Goal: Book appointment/travel/reservation

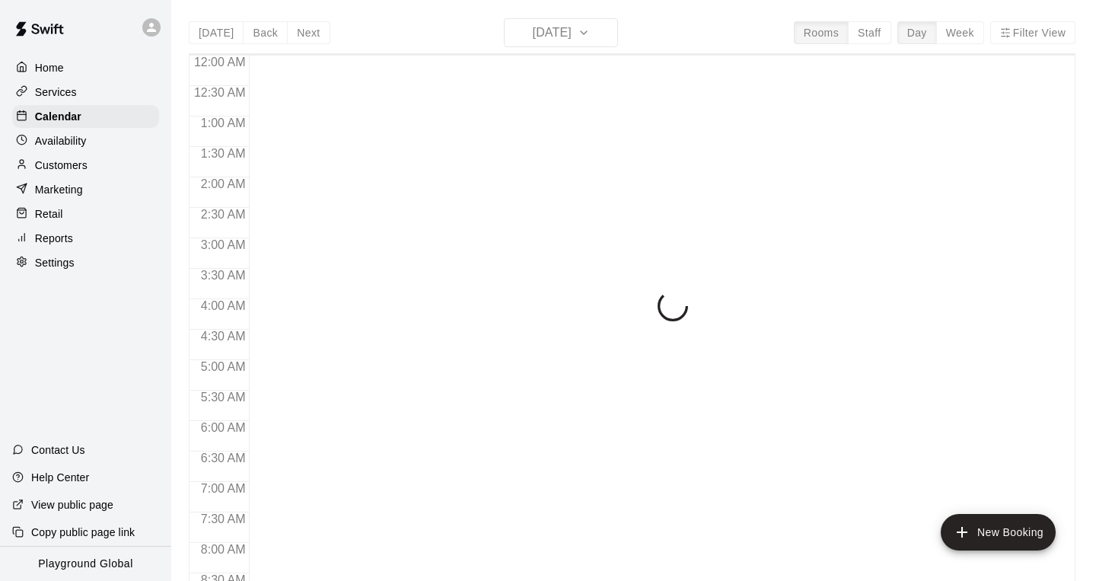
scroll to position [919, 0]
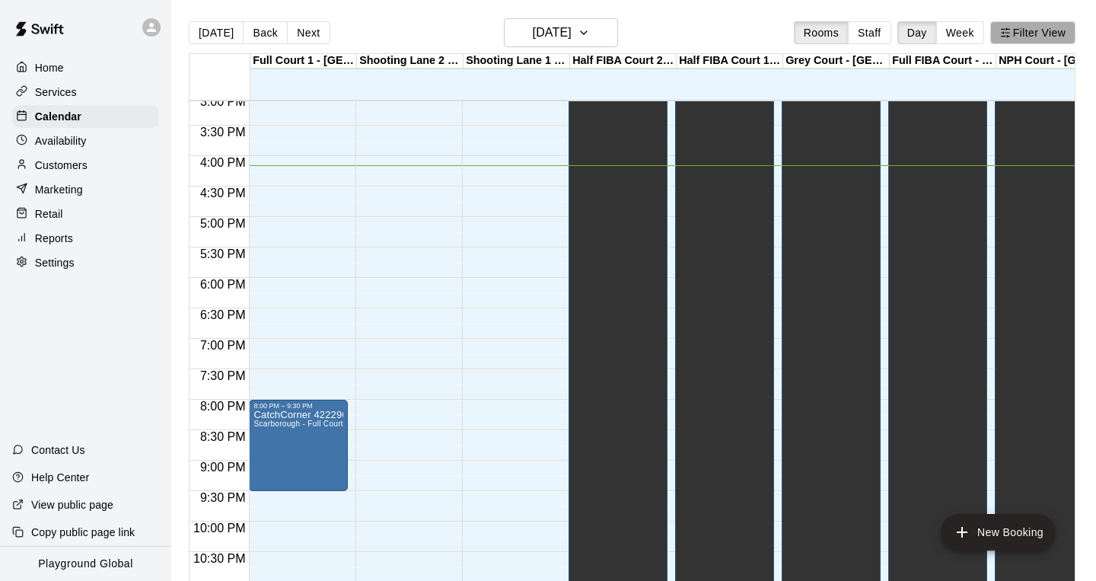
click at [1042, 35] on button "Filter View" at bounding box center [1032, 32] width 85 height 23
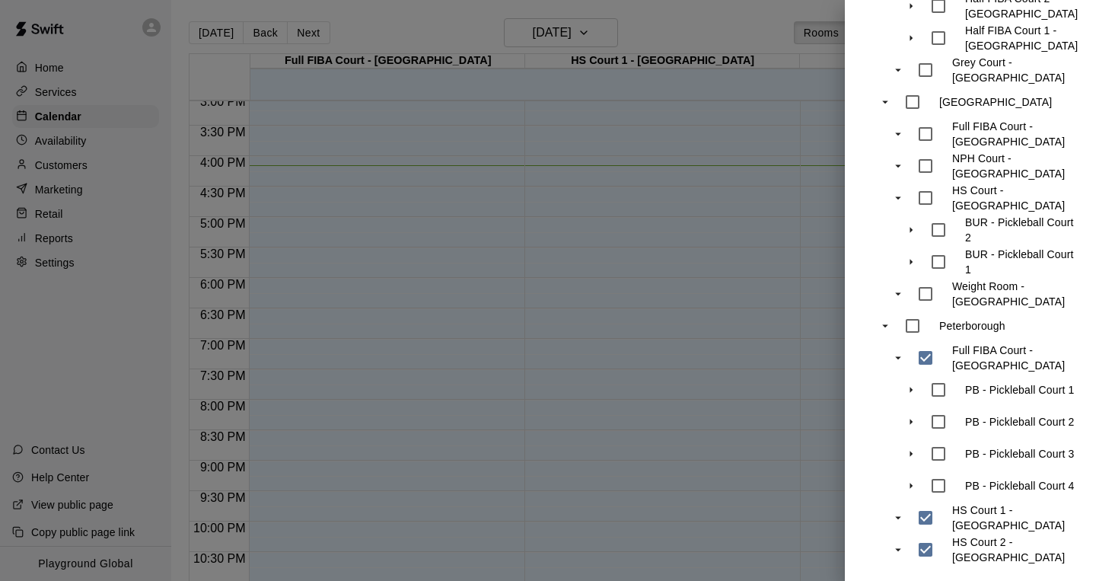
scroll to position [530, 0]
click at [594, 37] on div at bounding box center [548, 290] width 1096 height 581
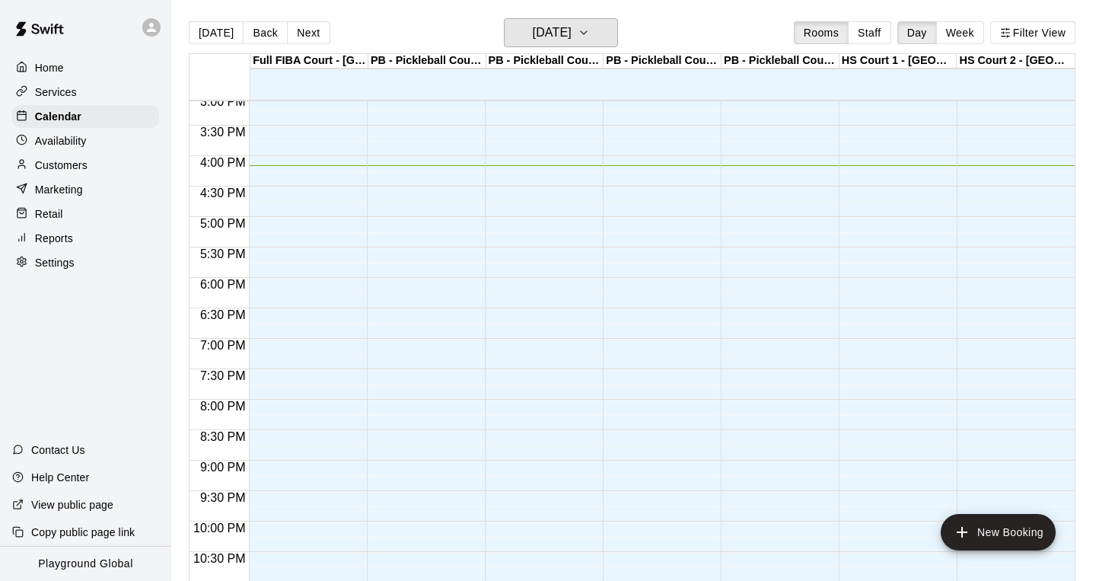
click at [594, 37] on button "[DATE]" at bounding box center [561, 32] width 114 height 29
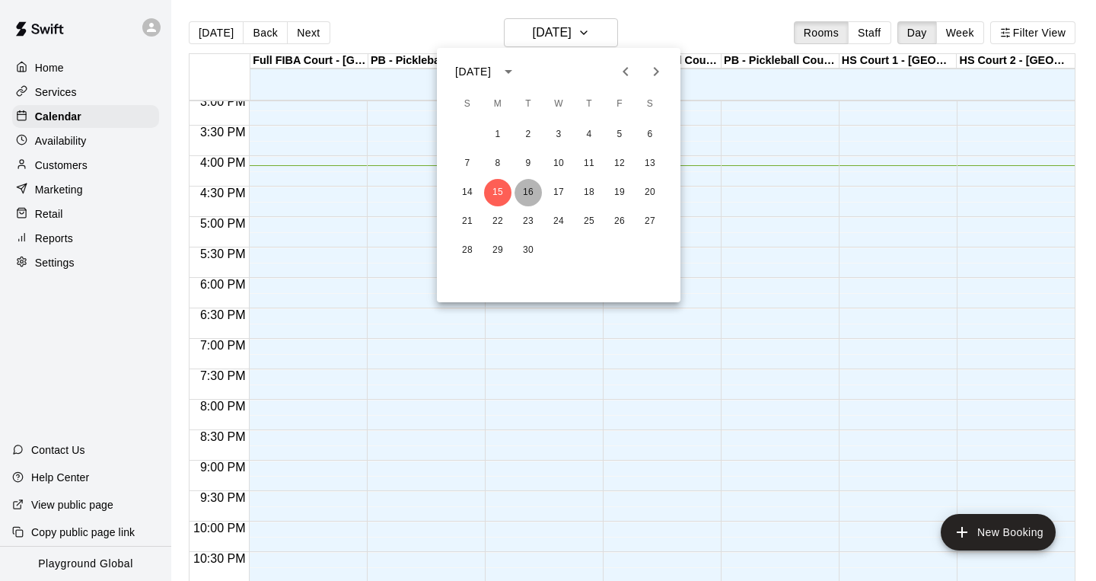
click at [534, 189] on button "16" at bounding box center [528, 192] width 27 height 27
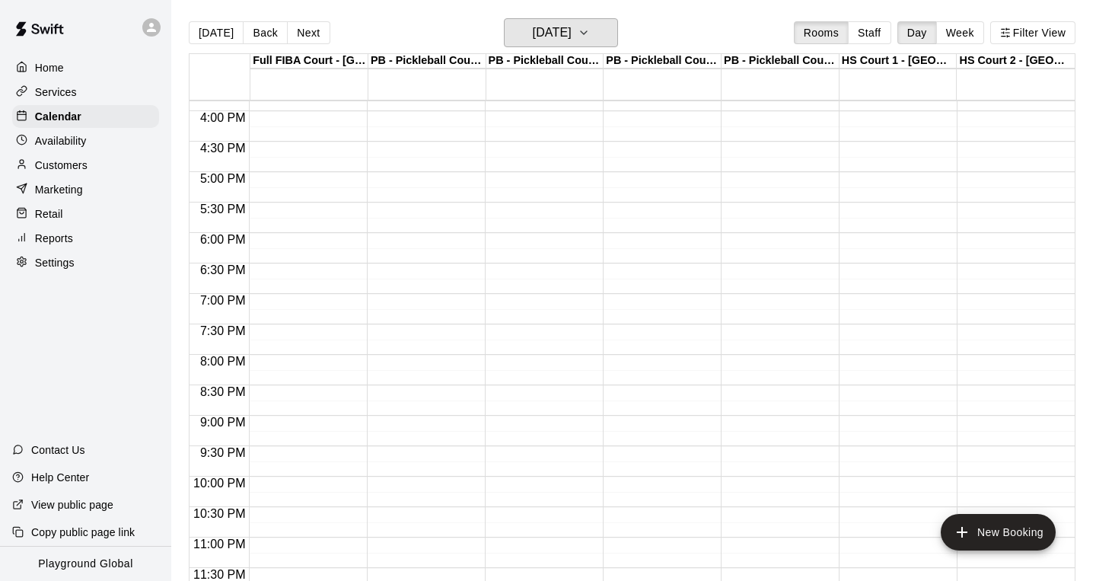
scroll to position [965, 0]
click at [596, 26] on button "[DATE]" at bounding box center [561, 32] width 114 height 29
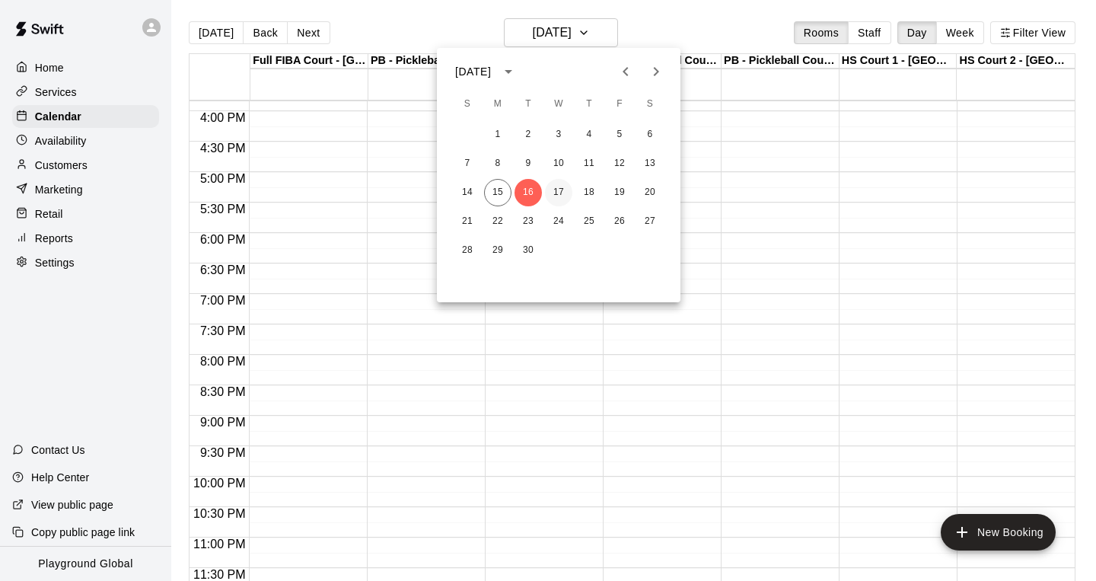
click at [558, 191] on button "17" at bounding box center [558, 192] width 27 height 27
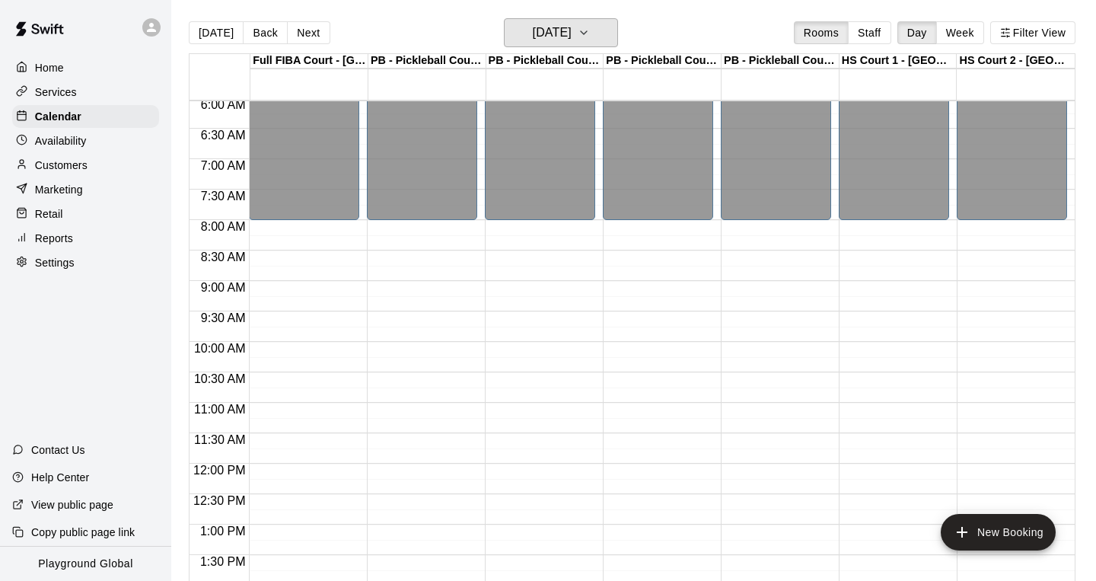
scroll to position [291, 0]
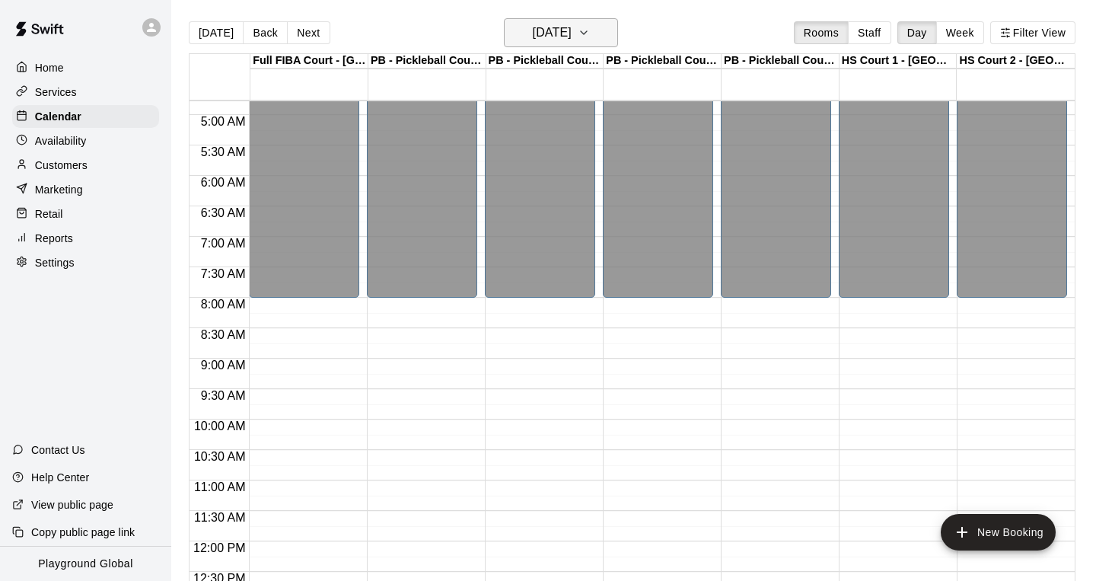
click at [590, 31] on icon "button" at bounding box center [584, 33] width 12 height 18
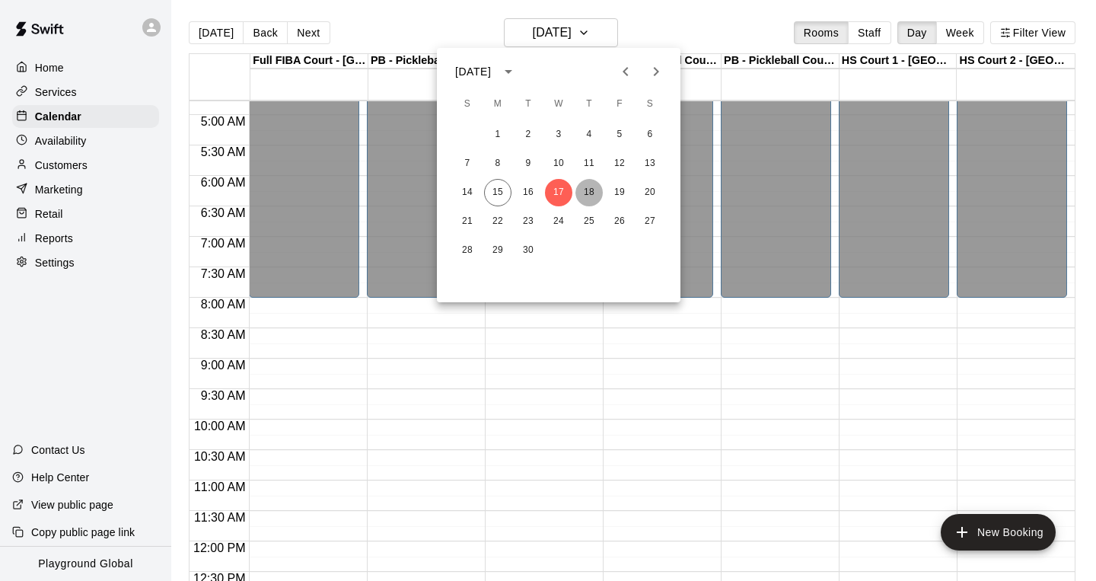
click at [597, 188] on button "18" at bounding box center [588, 192] width 27 height 27
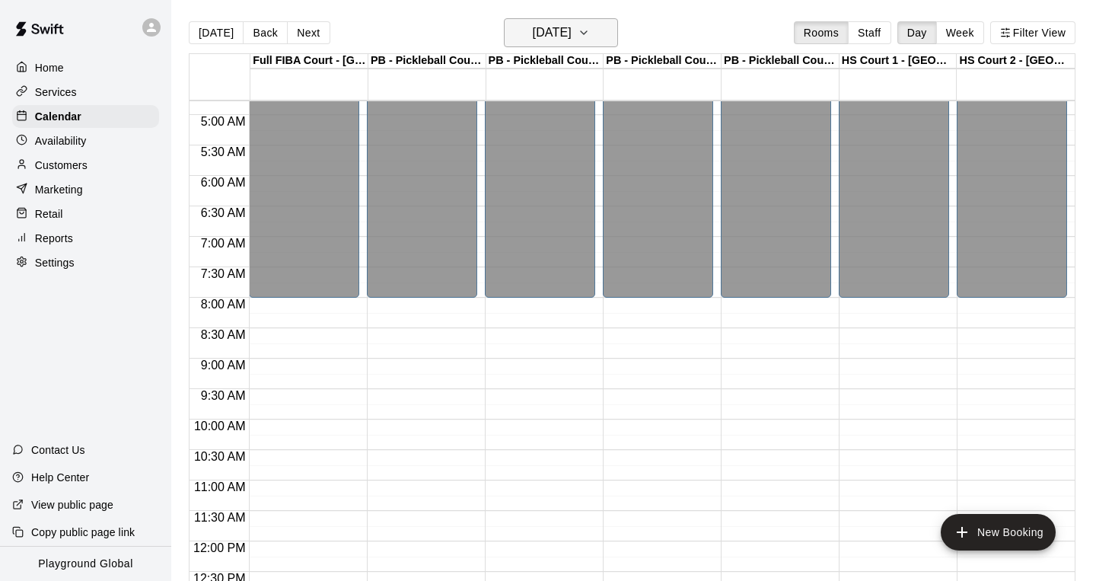
click at [599, 31] on button "[DATE]" at bounding box center [561, 32] width 114 height 29
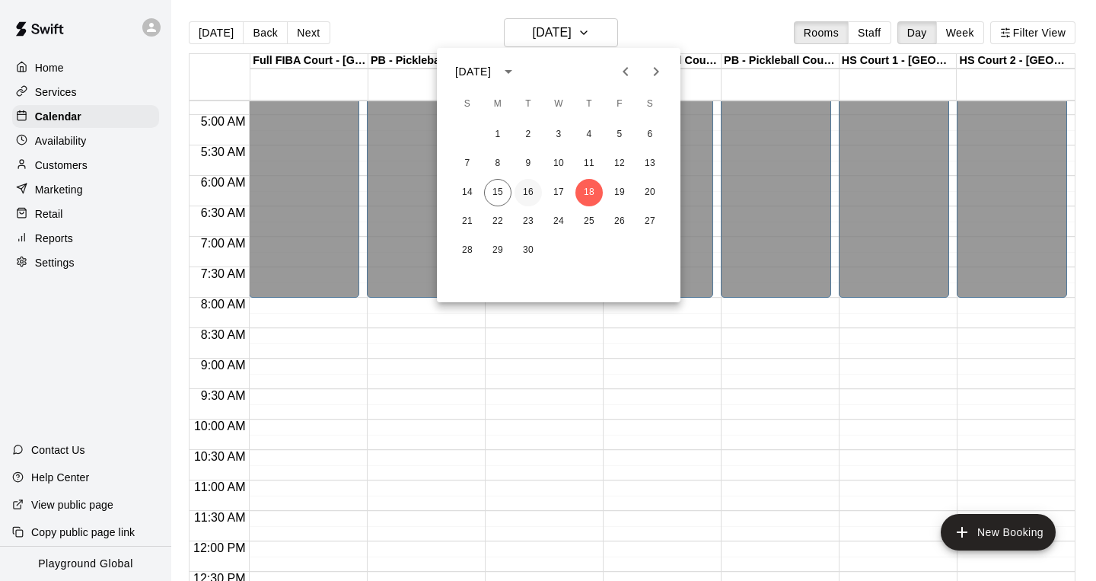
click at [531, 187] on button "16" at bounding box center [528, 192] width 27 height 27
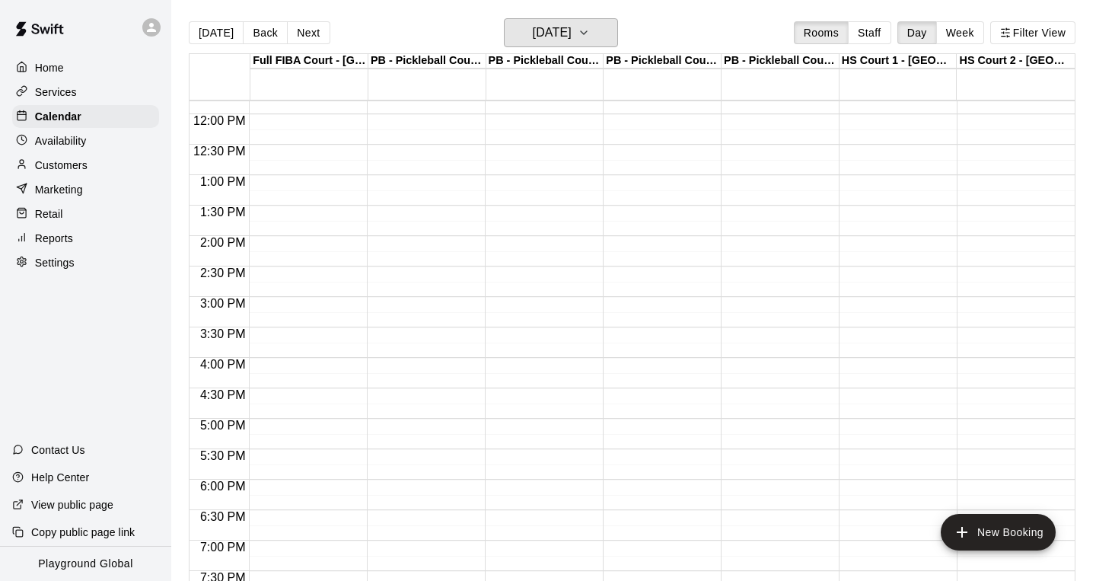
scroll to position [696, 0]
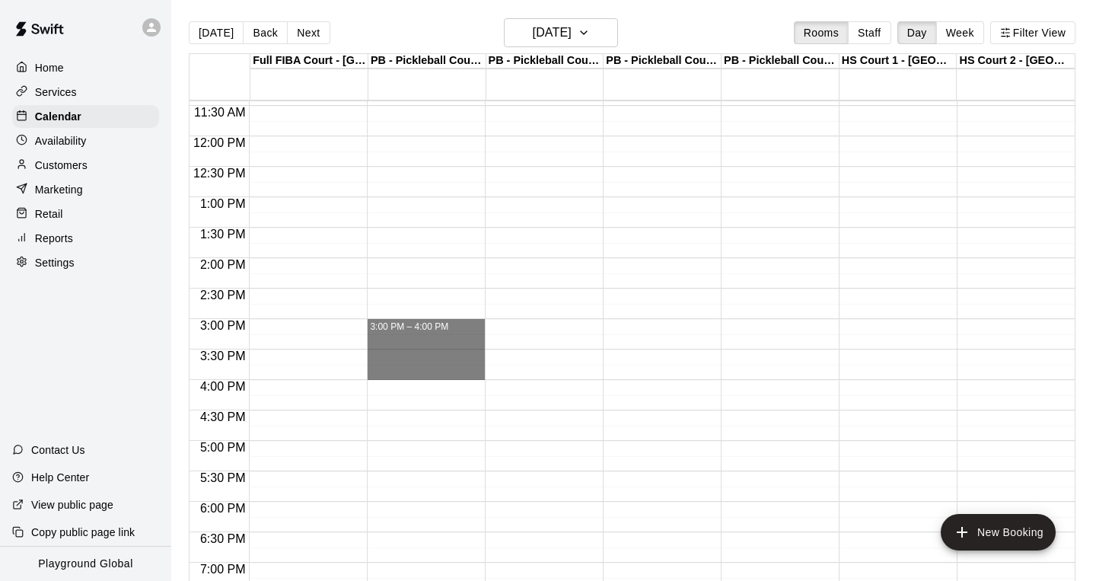
drag, startPoint x: 422, startPoint y: 323, endPoint x: 416, endPoint y: 372, distance: 49.0
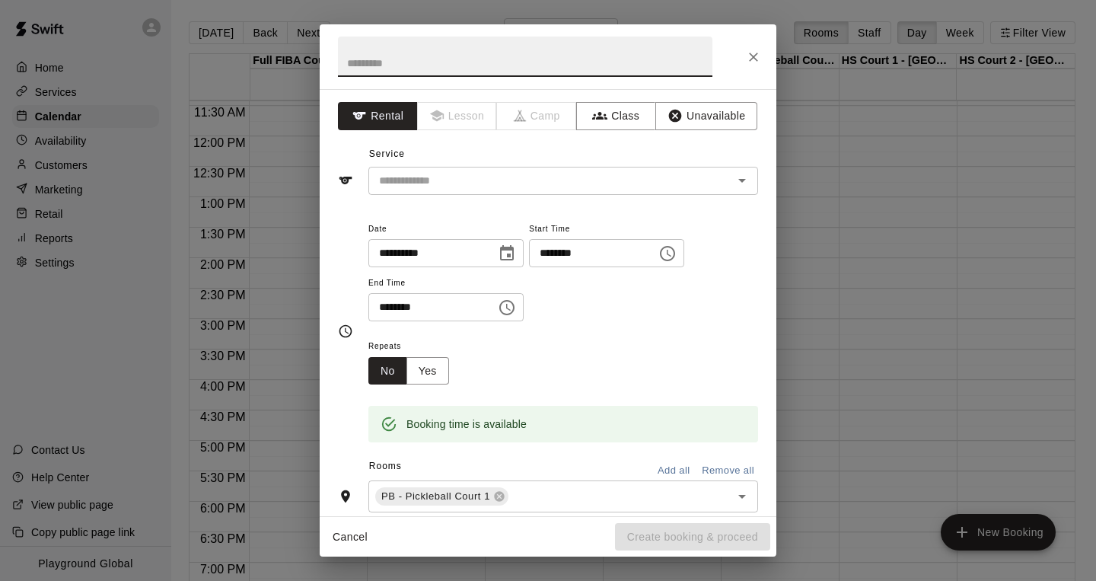
type input "*"
click at [731, 180] on button "Clear" at bounding box center [722, 180] width 21 height 21
type input "**********"
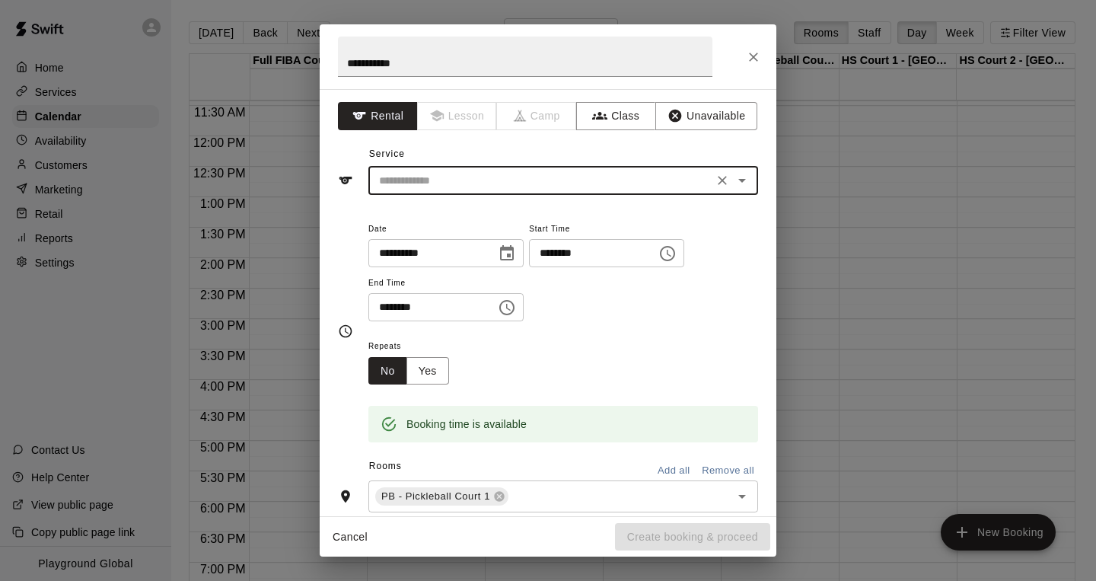
click at [740, 184] on icon "Open" at bounding box center [742, 180] width 18 height 18
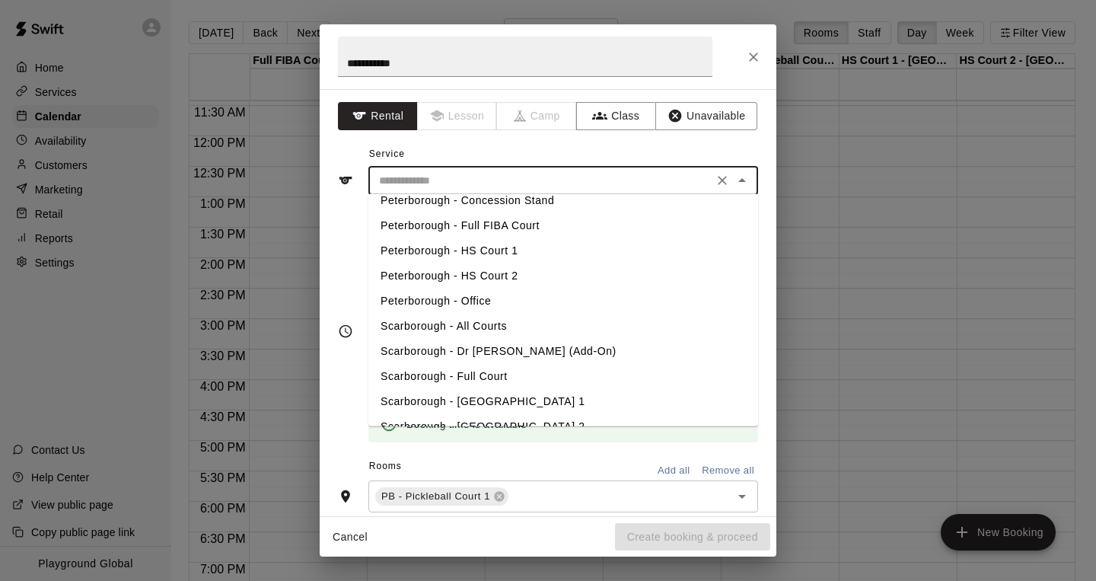
scroll to position [419, 0]
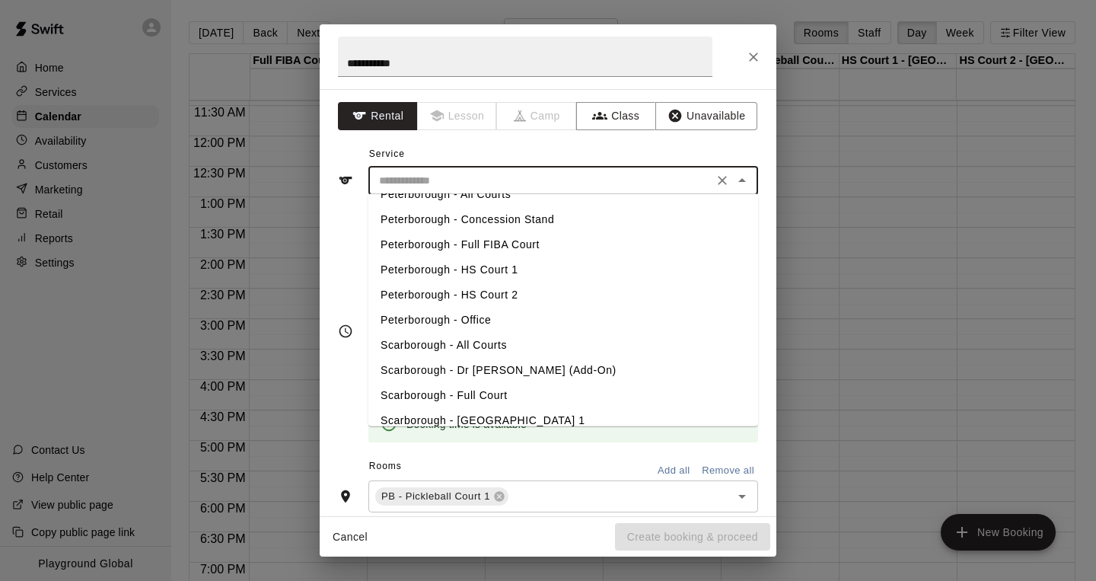
click at [489, 245] on li "Peterborough - Full FIBA Court" at bounding box center [563, 245] width 390 height 25
type input "**********"
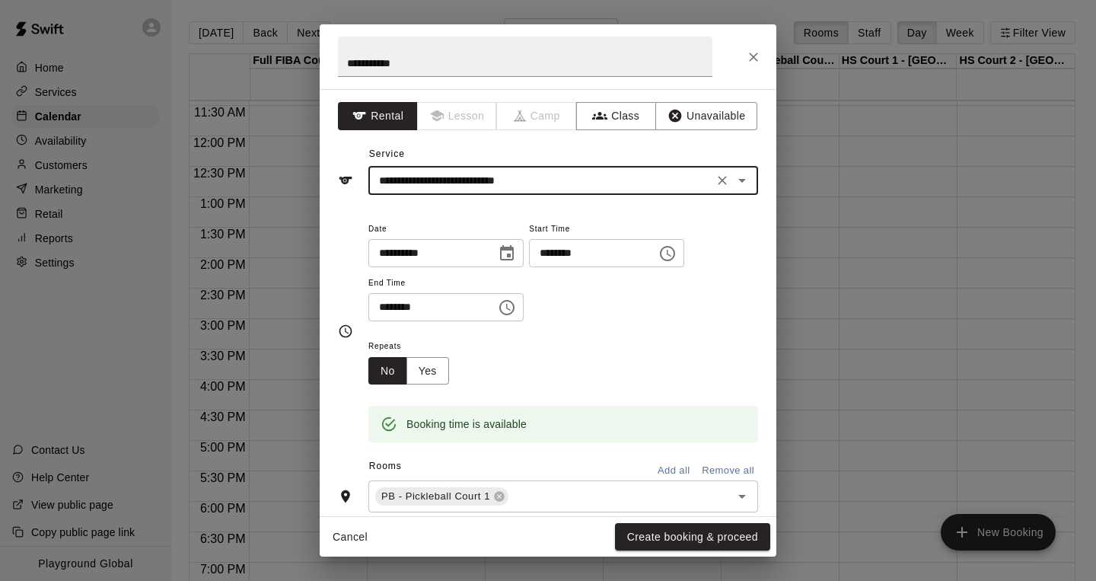
click at [449, 360] on div "Repeats No Yes" at bounding box center [414, 360] width 93 height 48
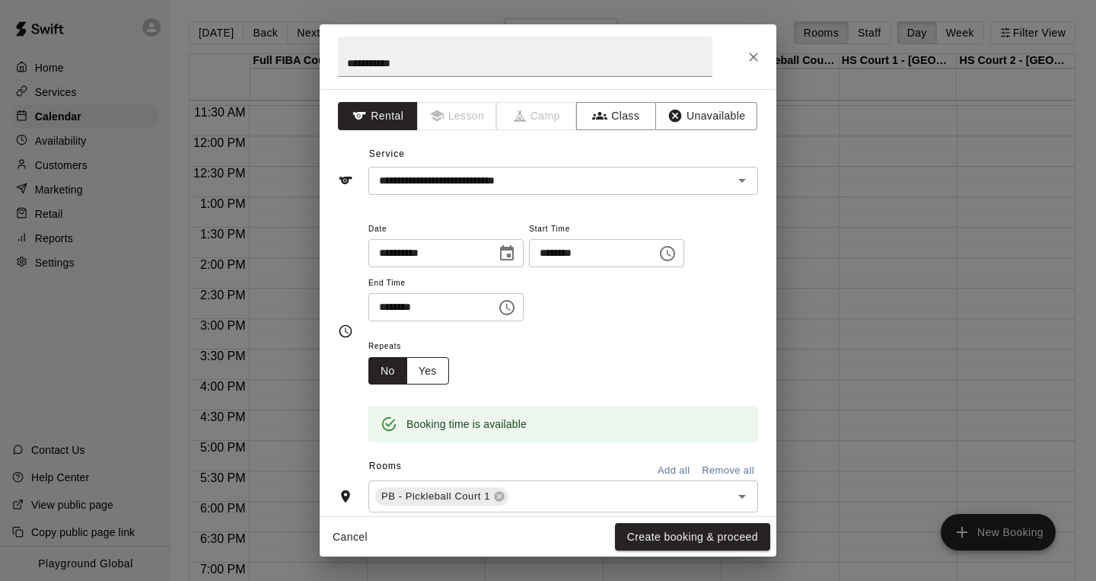
click at [433, 363] on button "Yes" at bounding box center [427, 371] width 43 height 28
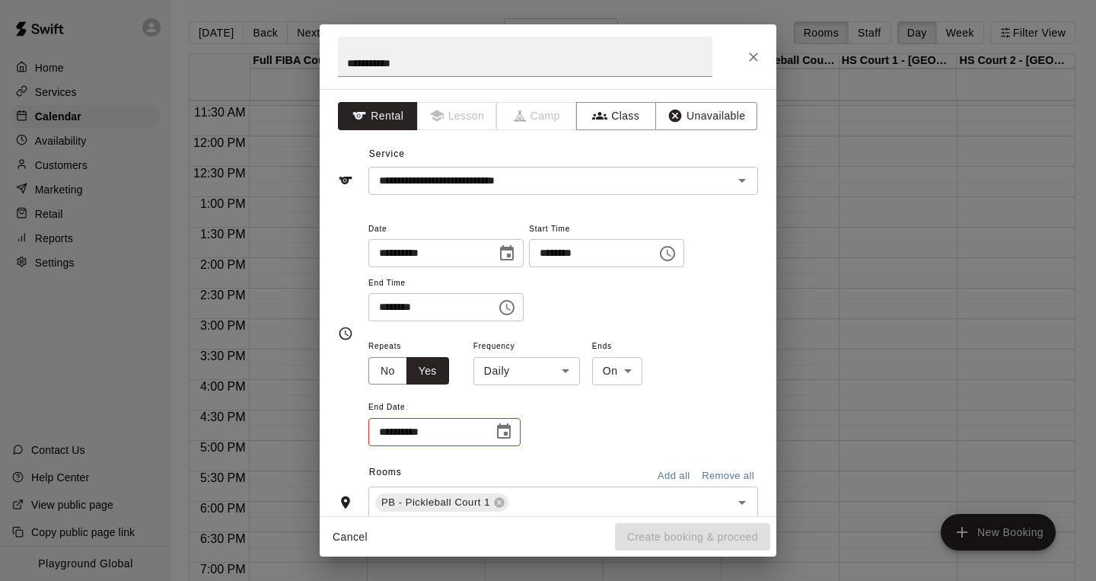
click at [571, 374] on body "Home Services Calendar Availability Customers Marketing Retail Reports Settings…" at bounding box center [548, 302] width 1096 height 605
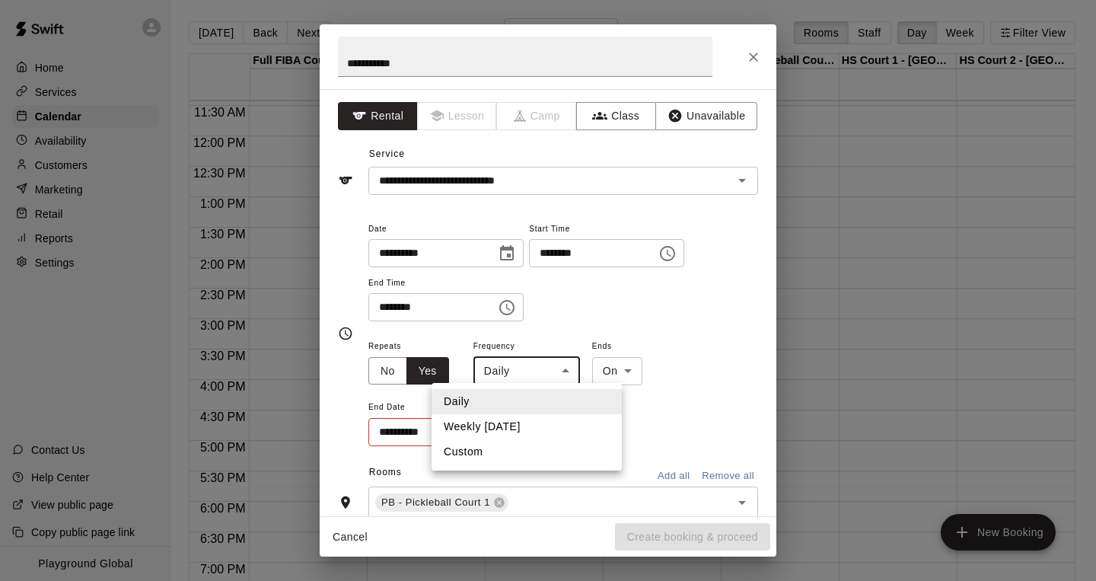
click at [547, 425] on li "Weekly [DATE]" at bounding box center [527, 426] width 190 height 25
type input "******"
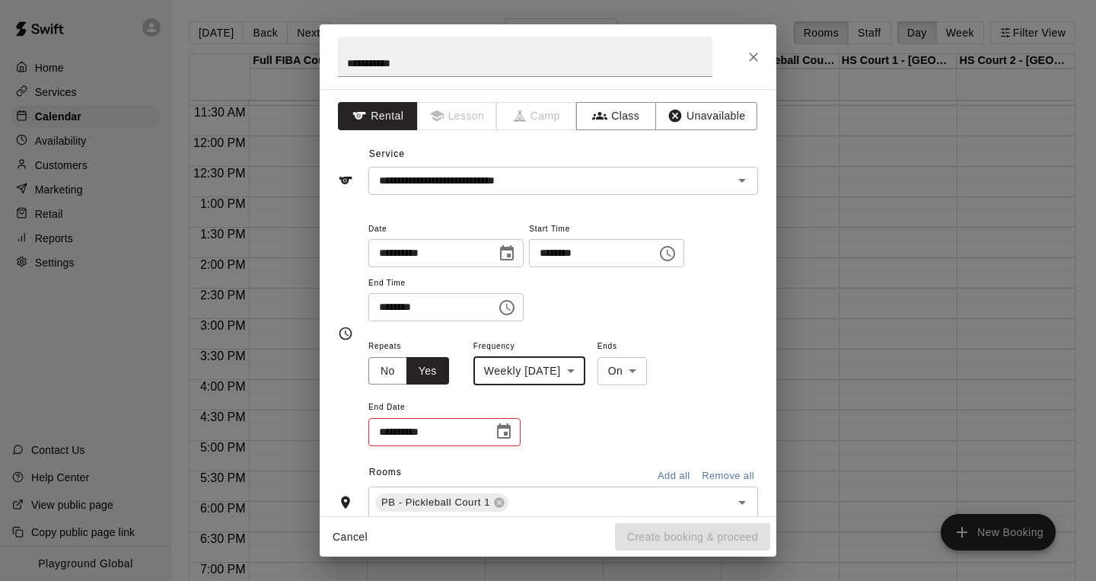
click at [504, 432] on icon "Choose date" at bounding box center [504, 430] width 14 height 15
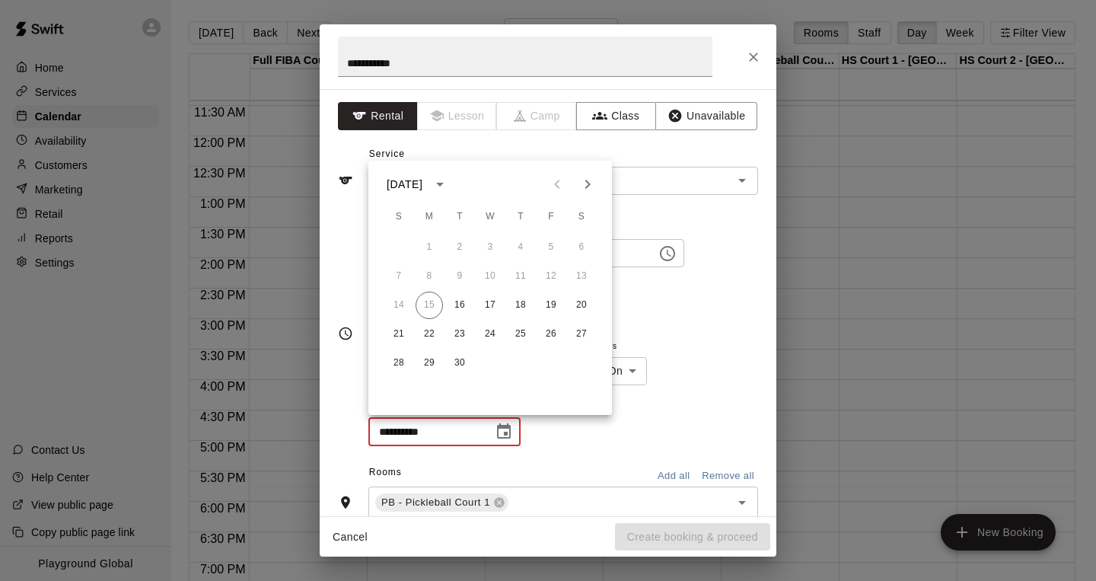
click at [585, 186] on icon "Next month" at bounding box center [587, 184] width 18 height 18
click at [460, 358] on button "30" at bounding box center [459, 362] width 27 height 27
type input "**********"
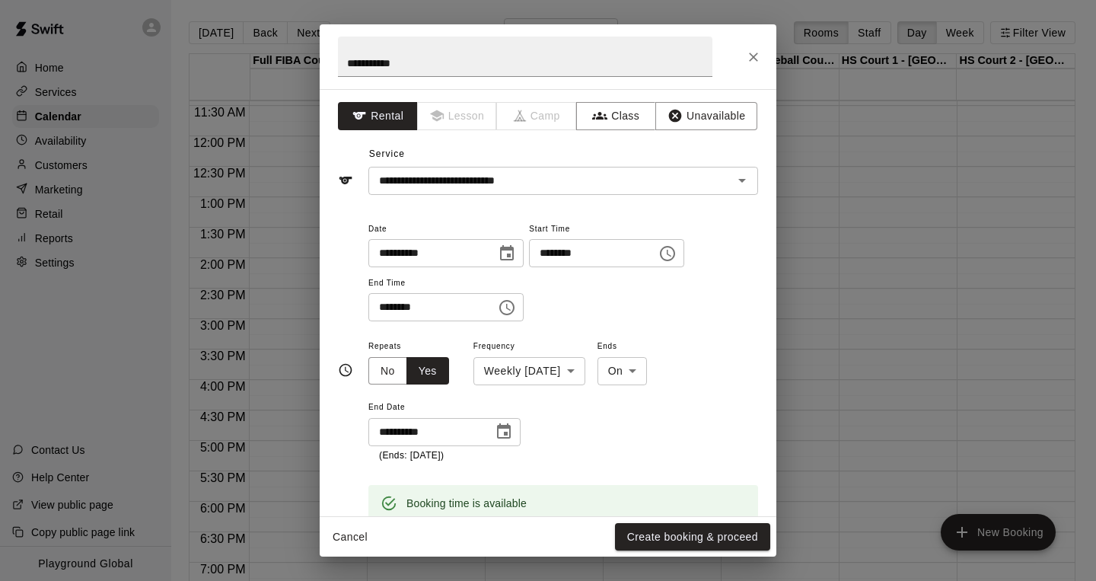
scroll to position [0, 0]
click at [669, 536] on button "Create booking & proceed" at bounding box center [692, 537] width 155 height 28
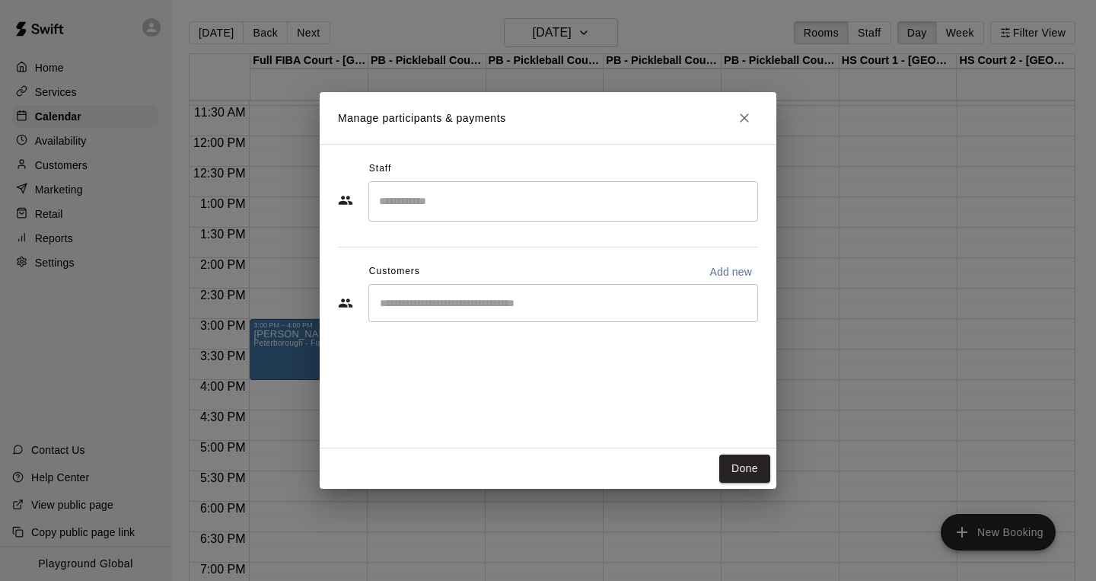
click at [525, 311] on div "​" at bounding box center [563, 303] width 390 height 38
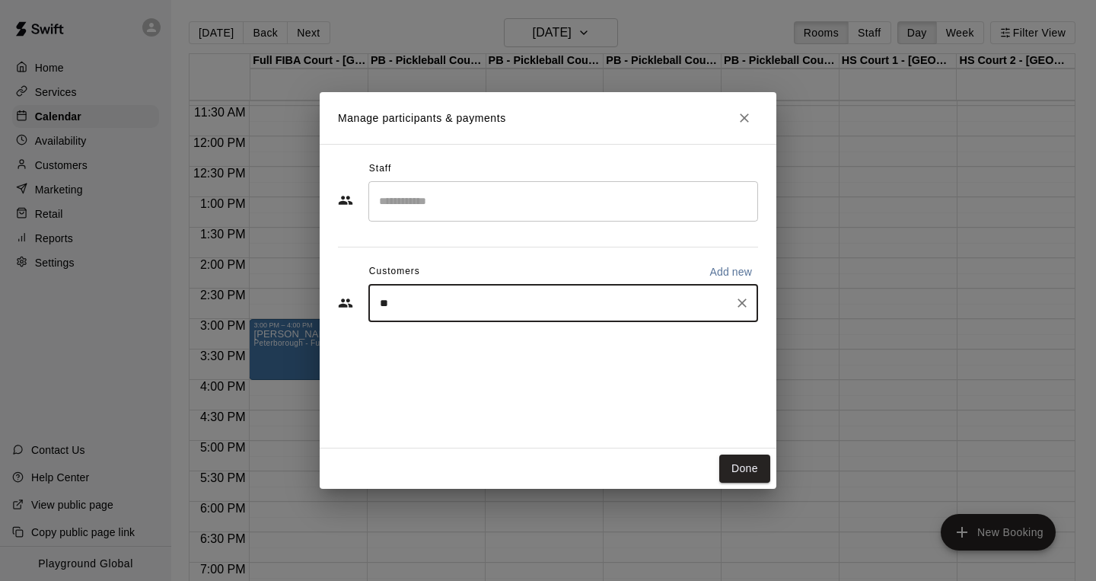
type input "***"
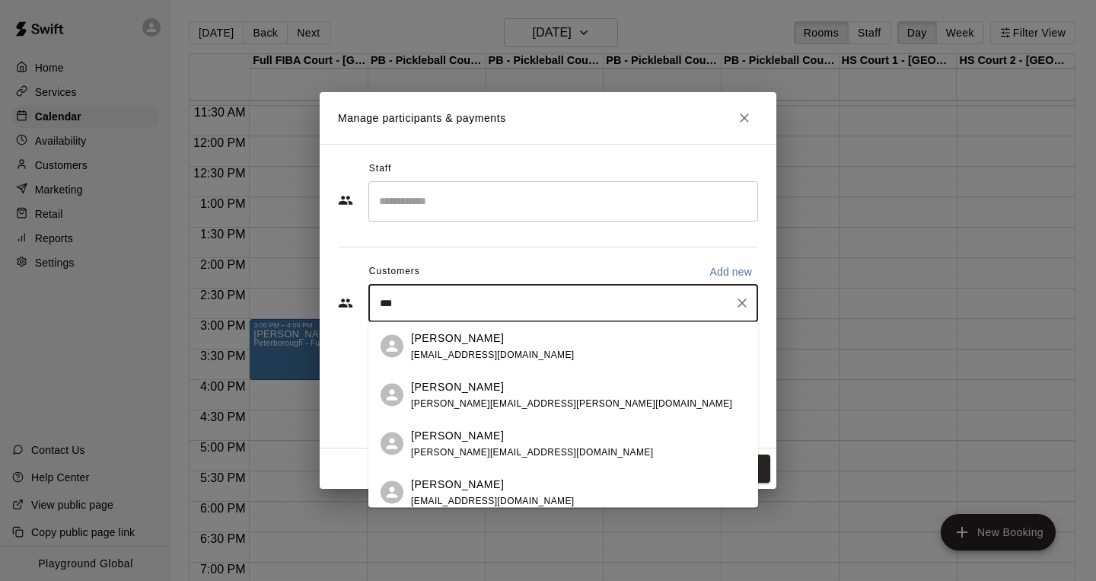
click at [442, 435] on p "[PERSON_NAME]" at bounding box center [457, 435] width 93 height 16
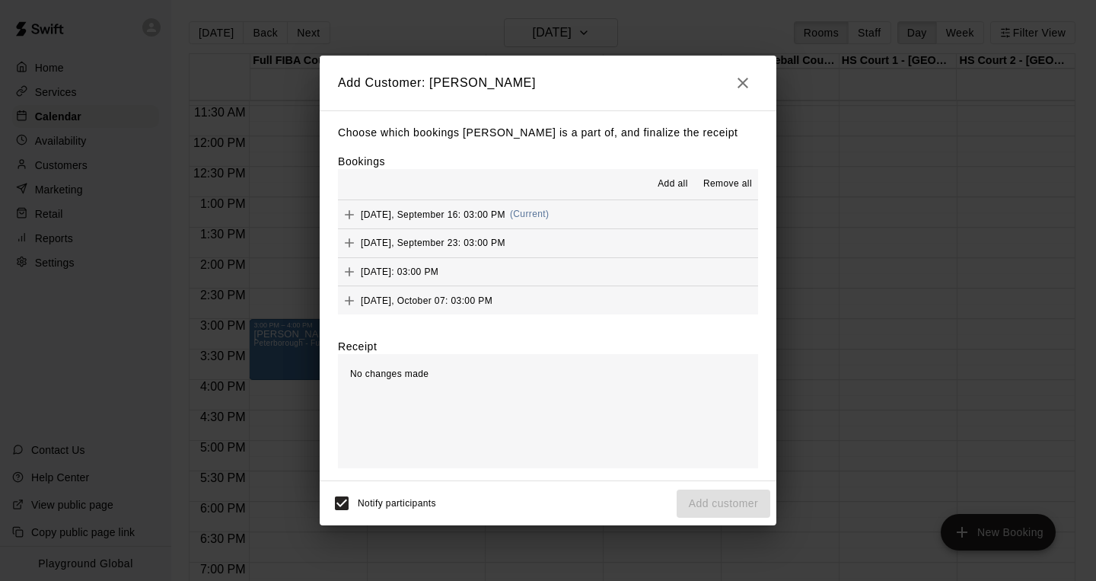
click at [671, 184] on span "Add all" at bounding box center [673, 184] width 30 height 15
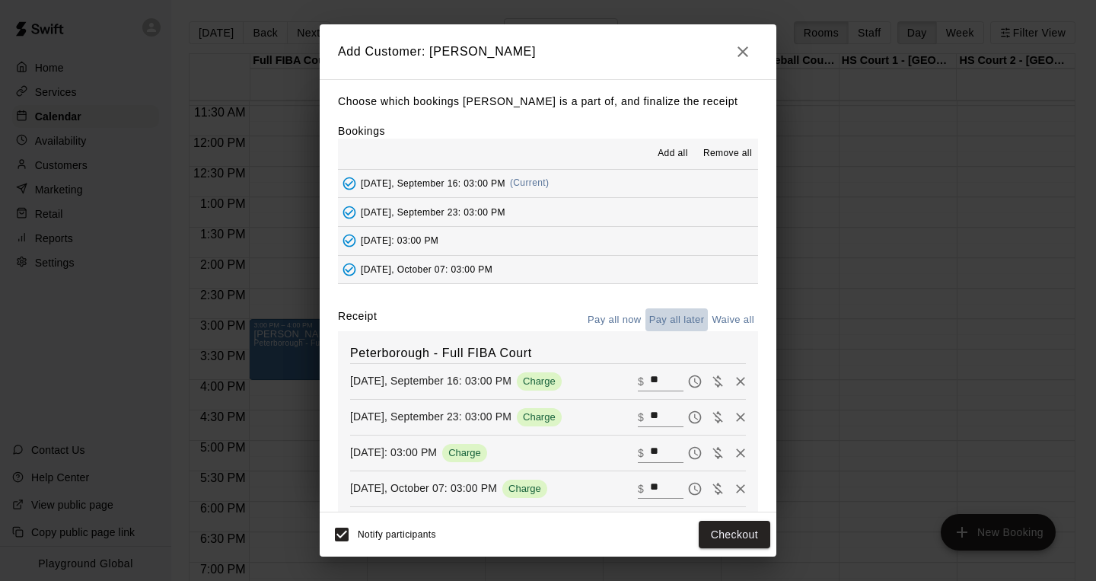
click at [674, 320] on button "Pay all later" at bounding box center [676, 320] width 63 height 24
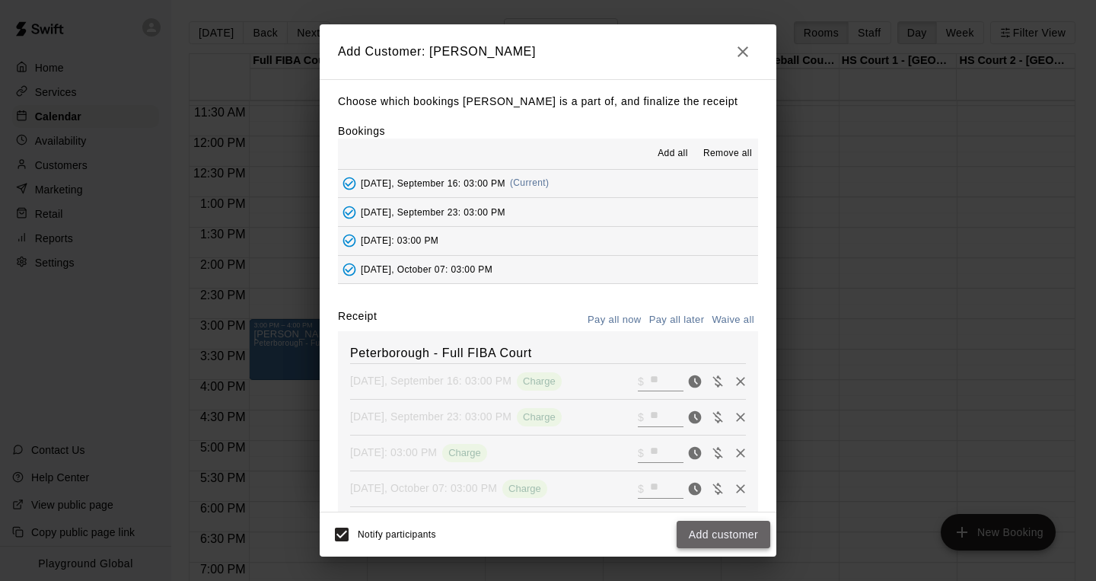
click at [705, 533] on button "Add customer" at bounding box center [724, 535] width 94 height 28
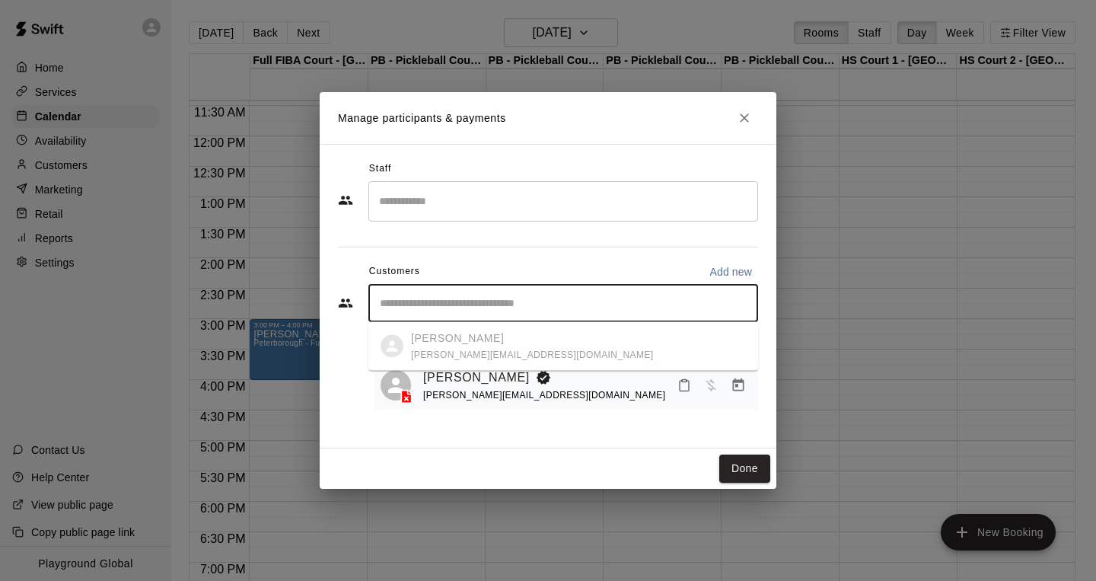
click at [585, 301] on input "Start typing to search customers..." at bounding box center [563, 302] width 376 height 15
type input "***"
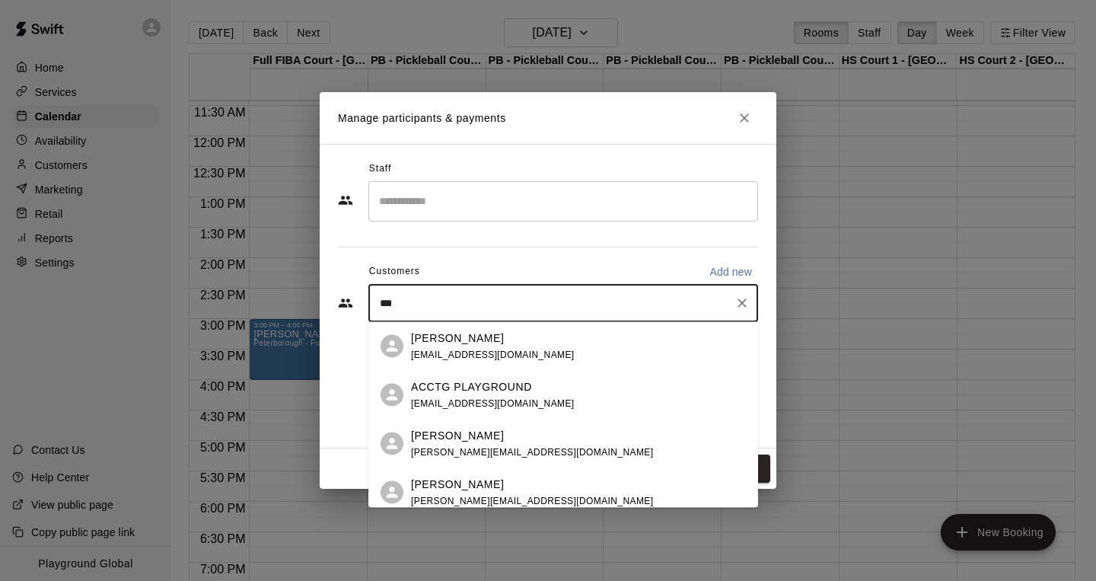
click at [457, 390] on p "ACCTG PLAYGROUND" at bounding box center [471, 386] width 121 height 16
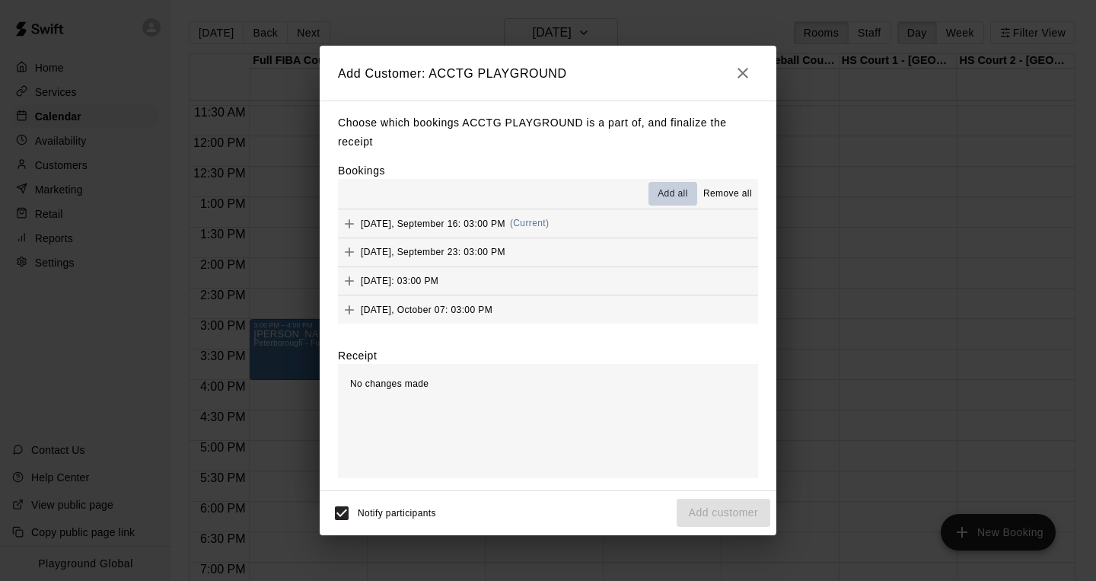
click at [675, 191] on span "Add all" at bounding box center [673, 193] width 30 height 15
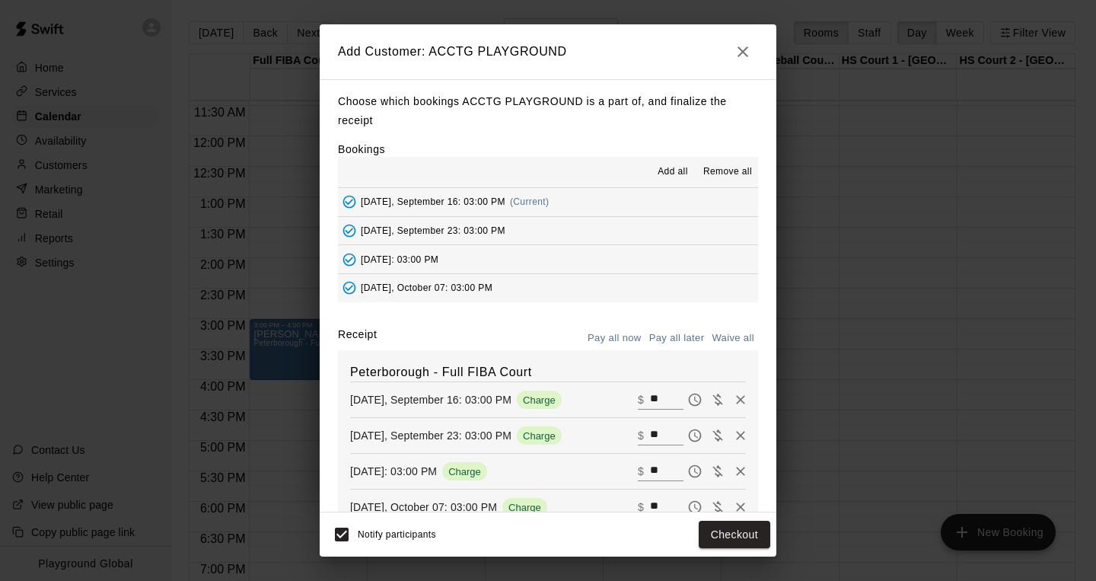
click at [662, 336] on button "Pay all later" at bounding box center [676, 339] width 63 height 24
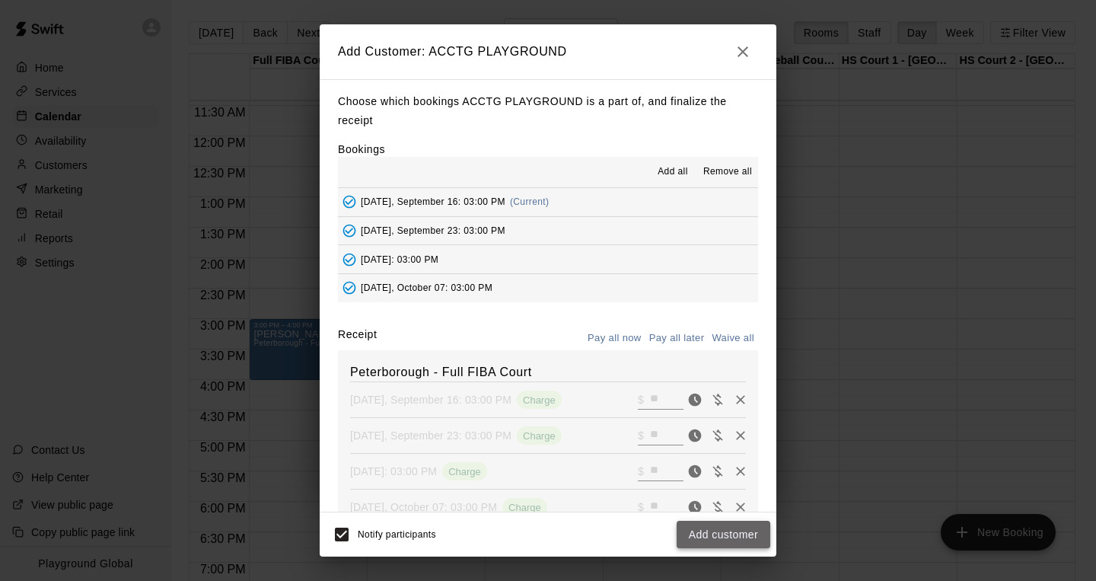
click at [709, 540] on button "Add customer" at bounding box center [724, 535] width 94 height 28
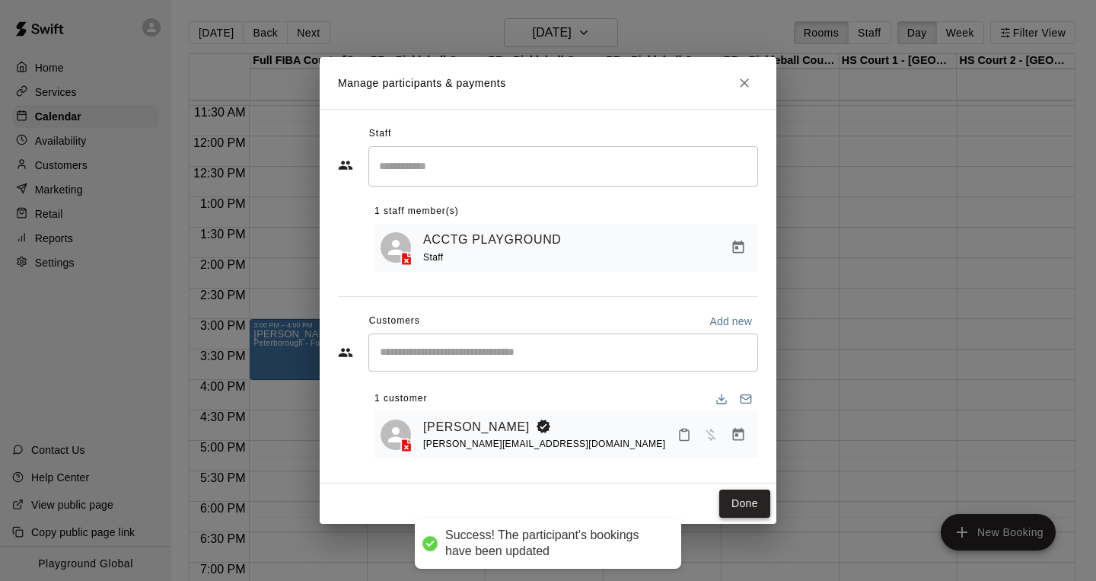
click at [754, 489] on button "Done" at bounding box center [744, 503] width 51 height 28
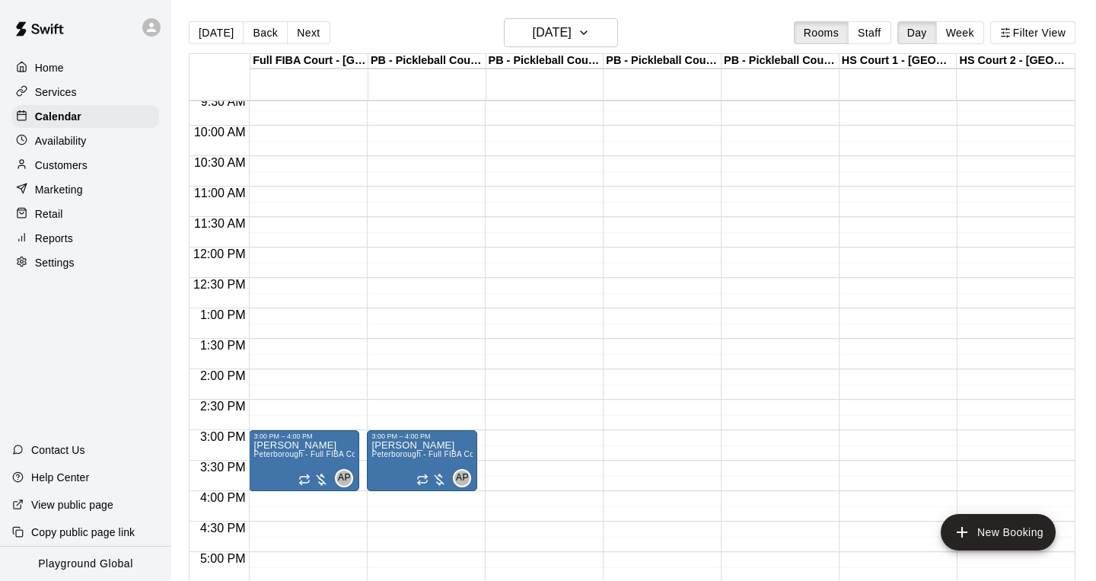
scroll to position [580, 0]
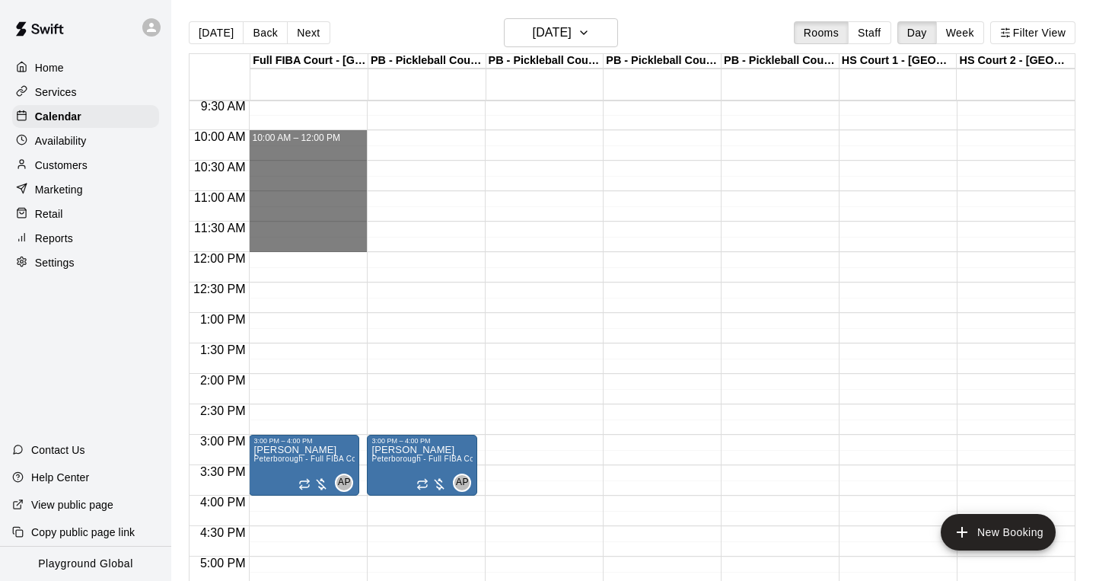
drag, startPoint x: 328, startPoint y: 139, endPoint x: 320, endPoint y: 244, distance: 105.3
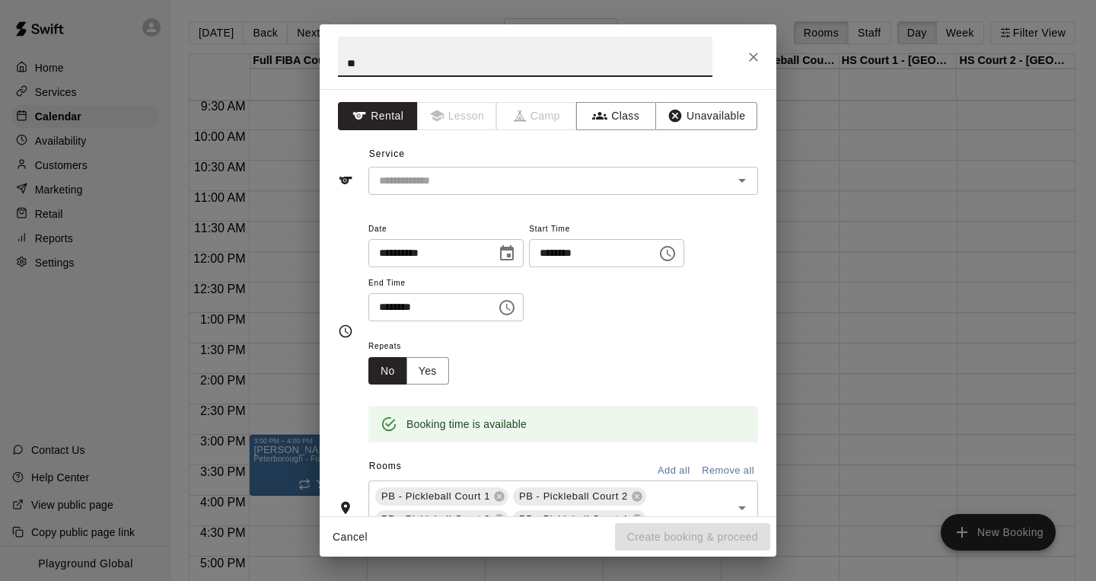
type input "*"
click at [744, 180] on icon "Open" at bounding box center [742, 180] width 18 height 18
type input "**********"
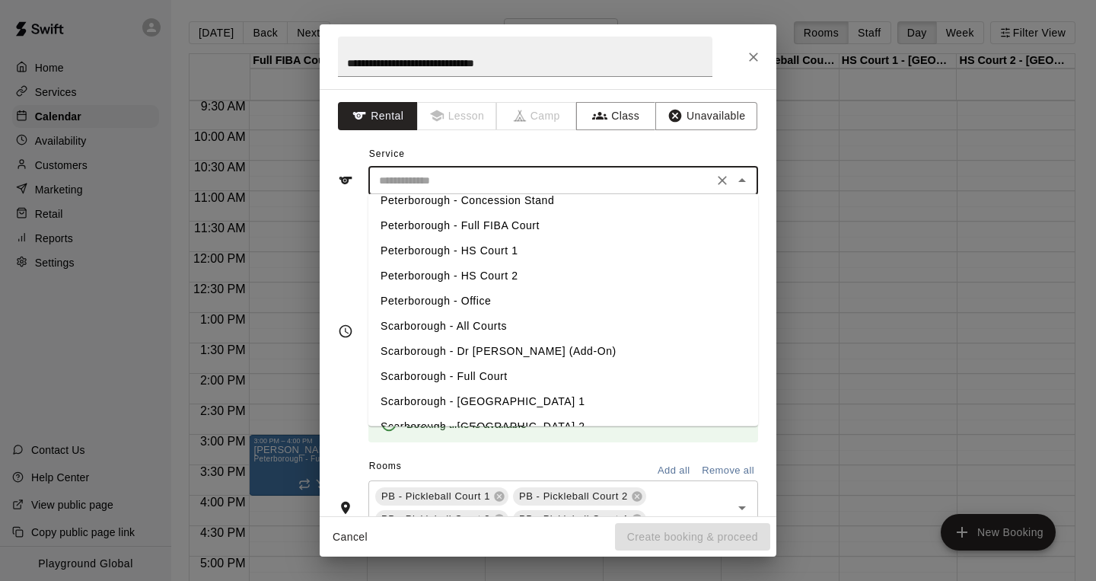
scroll to position [432, 0]
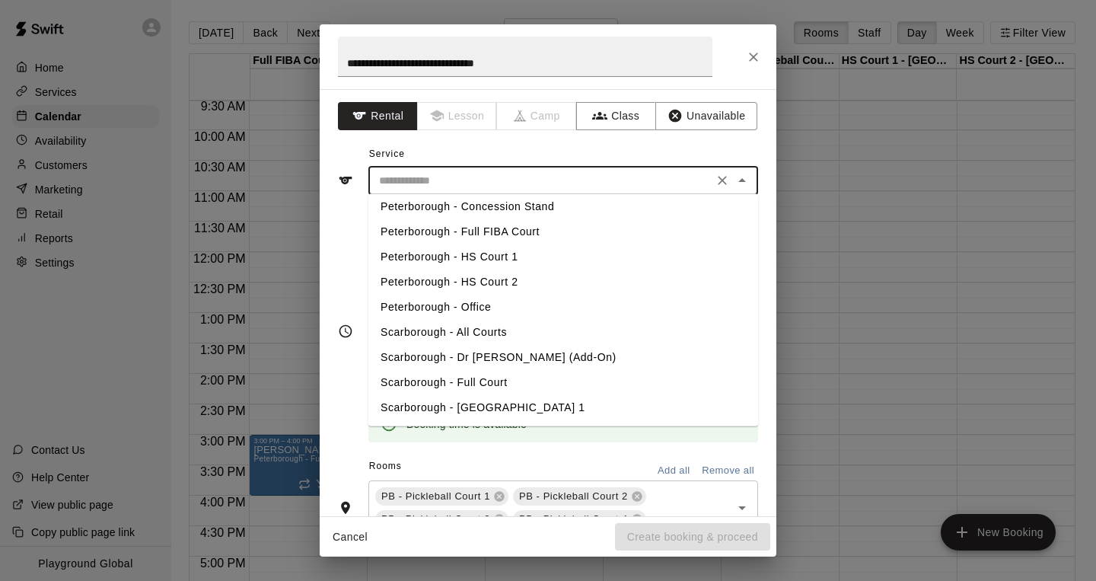
click at [486, 234] on li "Peterborough - Full FIBA Court" at bounding box center [563, 232] width 390 height 25
type input "**********"
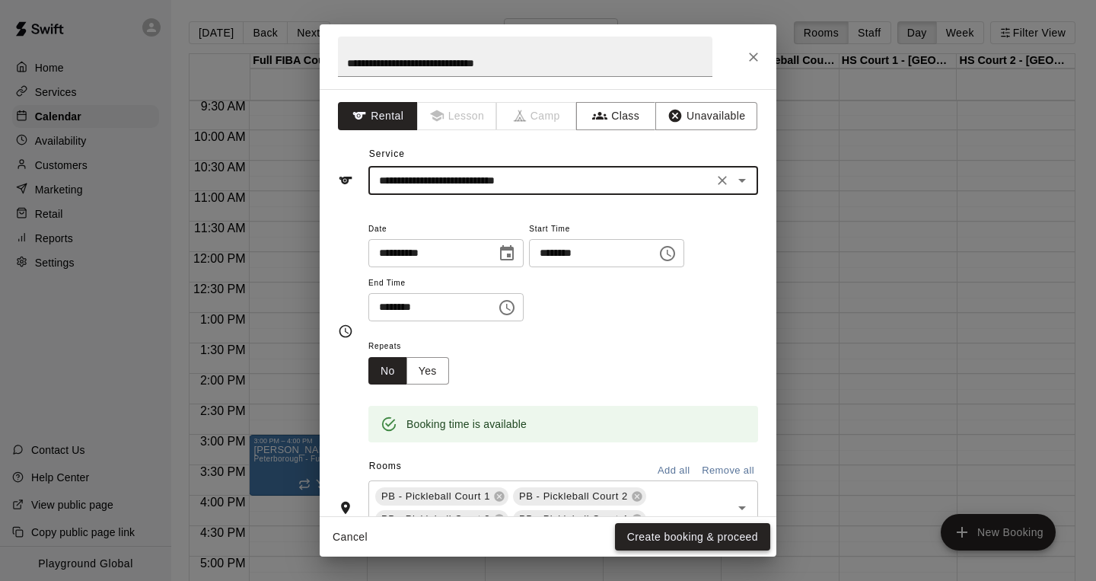
click at [643, 537] on button "Create booking & proceed" at bounding box center [692, 537] width 155 height 28
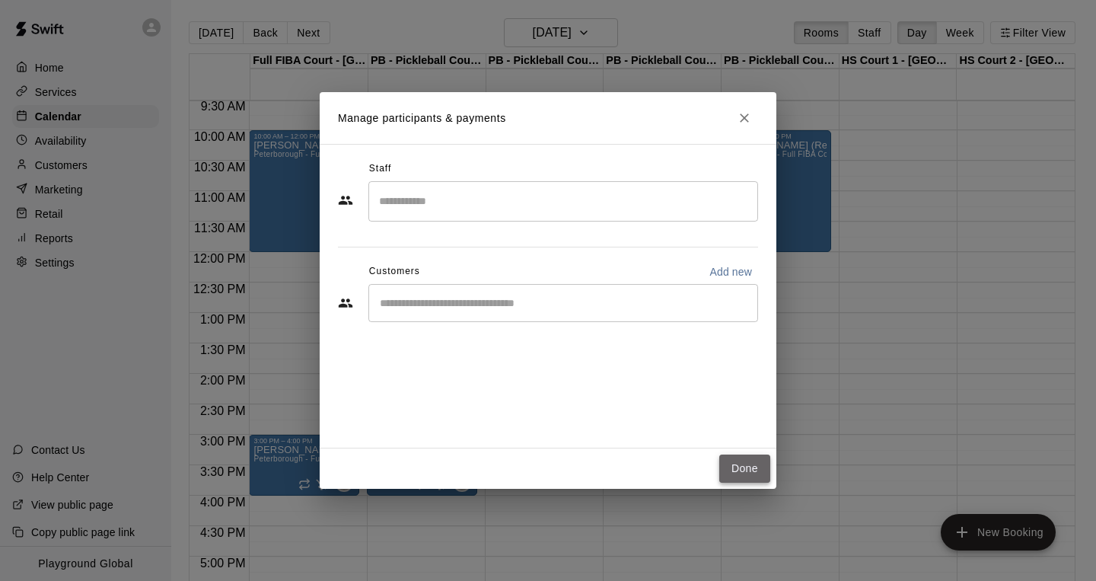
click at [742, 462] on button "Done" at bounding box center [744, 468] width 51 height 28
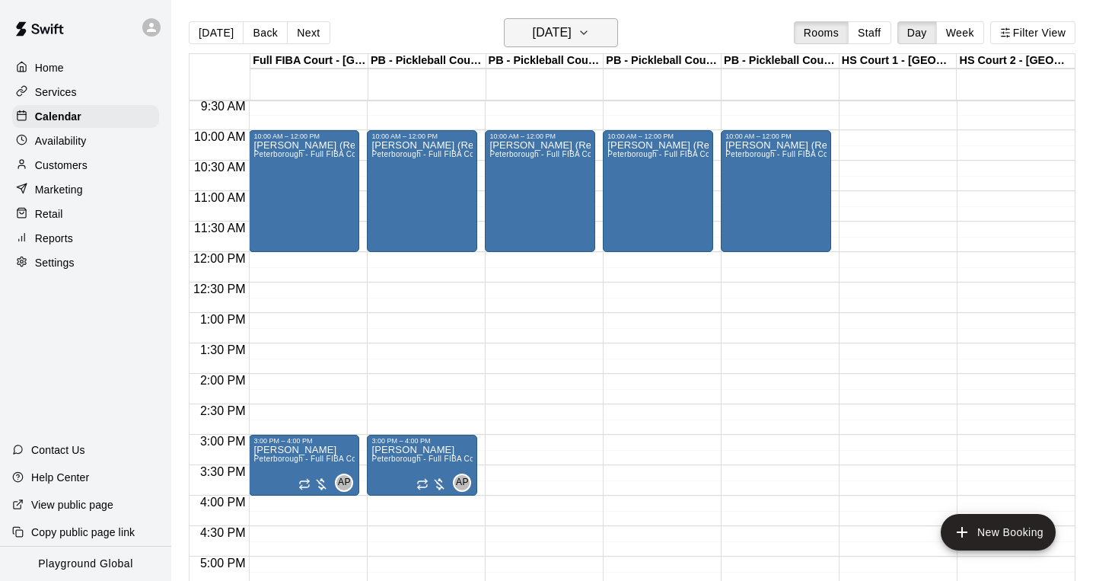
click at [590, 24] on icon "button" at bounding box center [584, 33] width 12 height 18
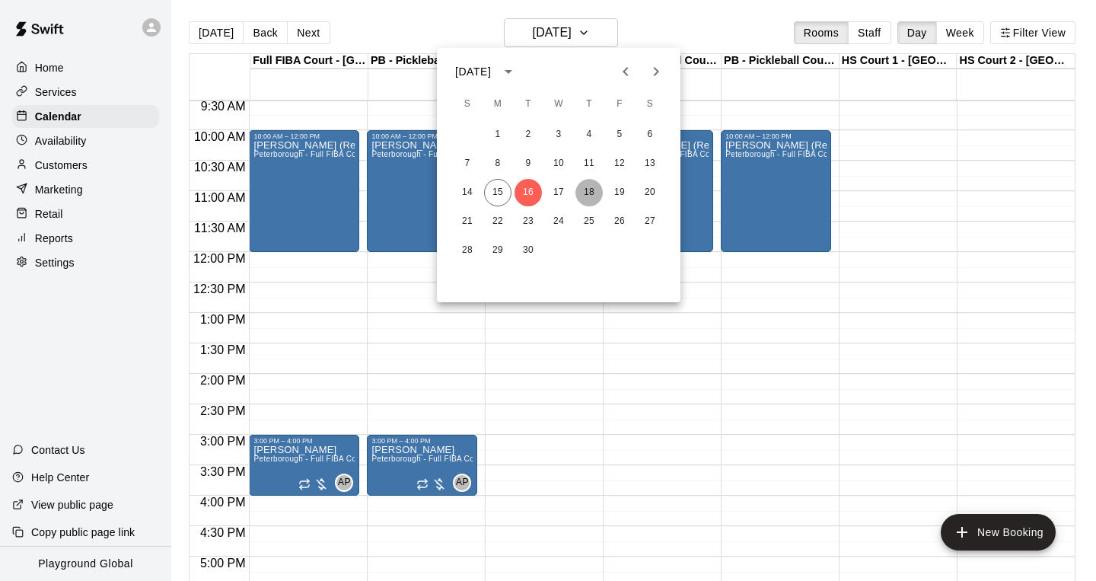
click at [593, 192] on button "18" at bounding box center [588, 192] width 27 height 27
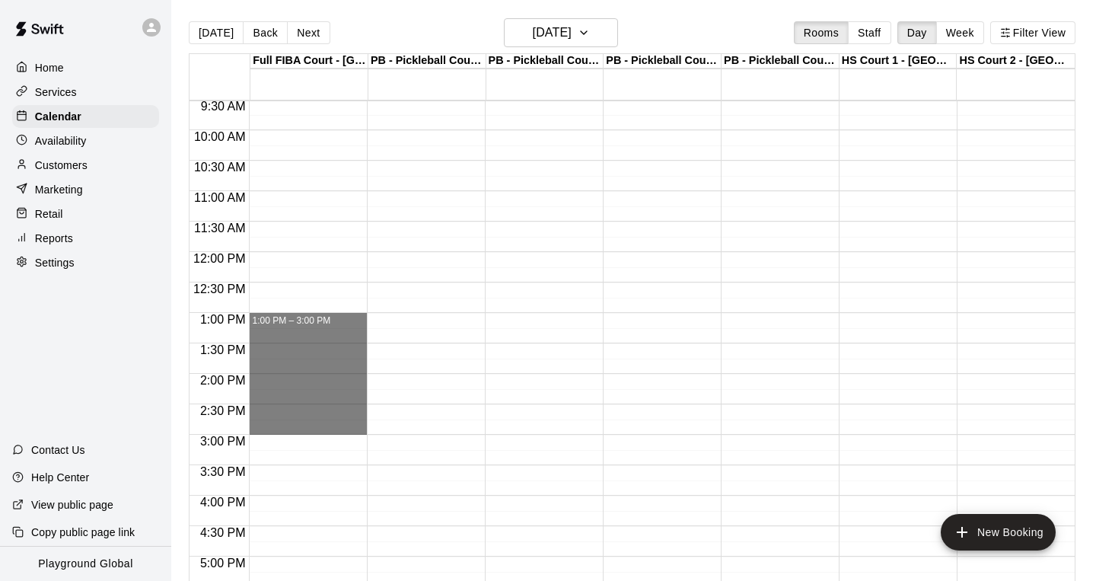
drag, startPoint x: 301, startPoint y: 320, endPoint x: 295, endPoint y: 429, distance: 109.0
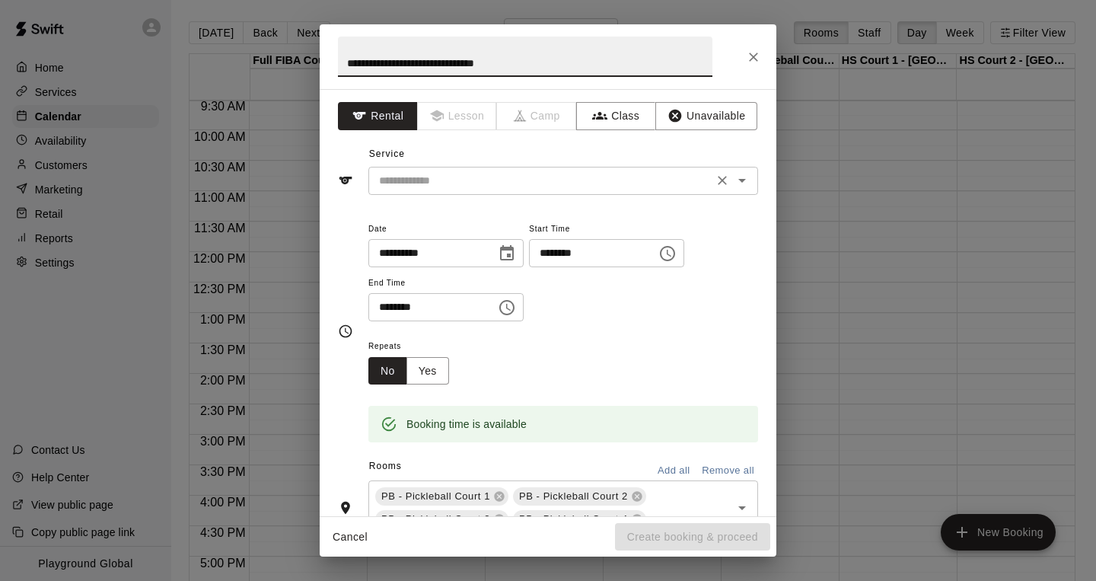
click at [749, 174] on icon "Open" at bounding box center [742, 180] width 18 height 18
type input "**********"
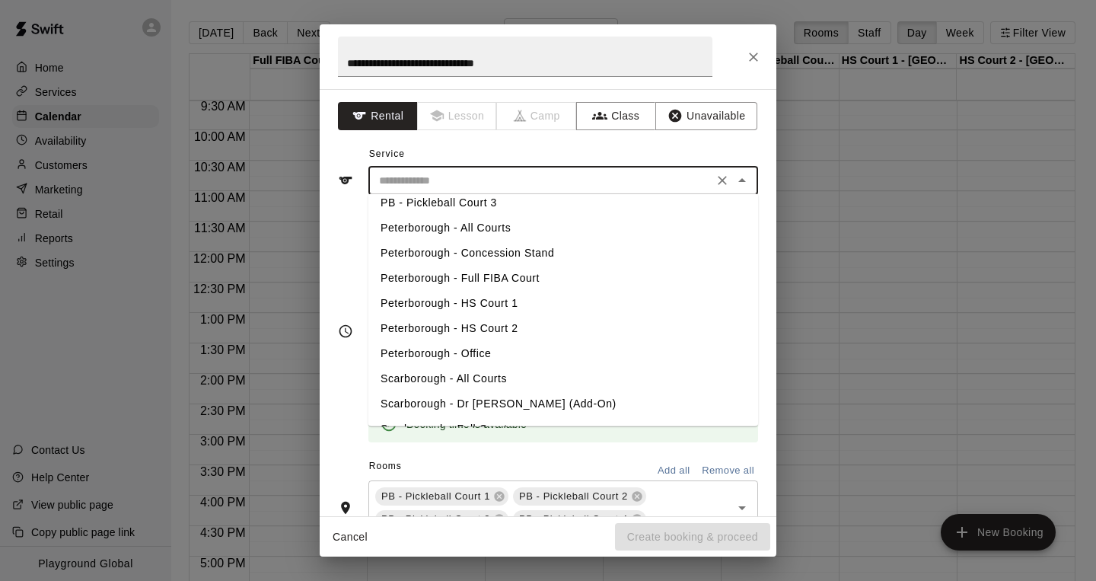
scroll to position [385, 0]
click at [489, 280] on li "Peterborough - Full FIBA Court" at bounding box center [563, 279] width 390 height 25
type input "**********"
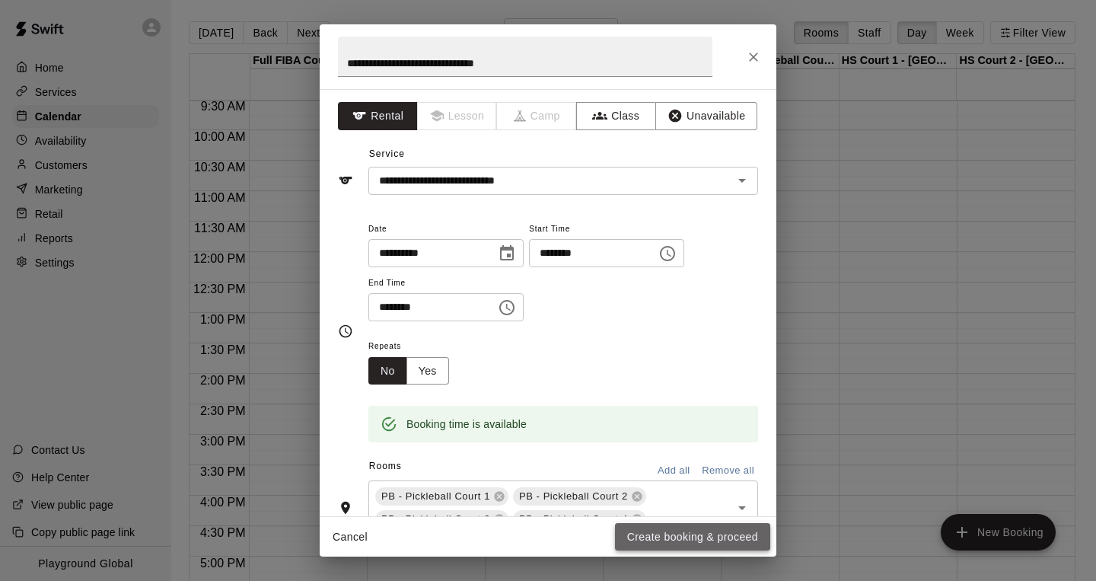
click at [642, 538] on button "Create booking & proceed" at bounding box center [692, 537] width 155 height 28
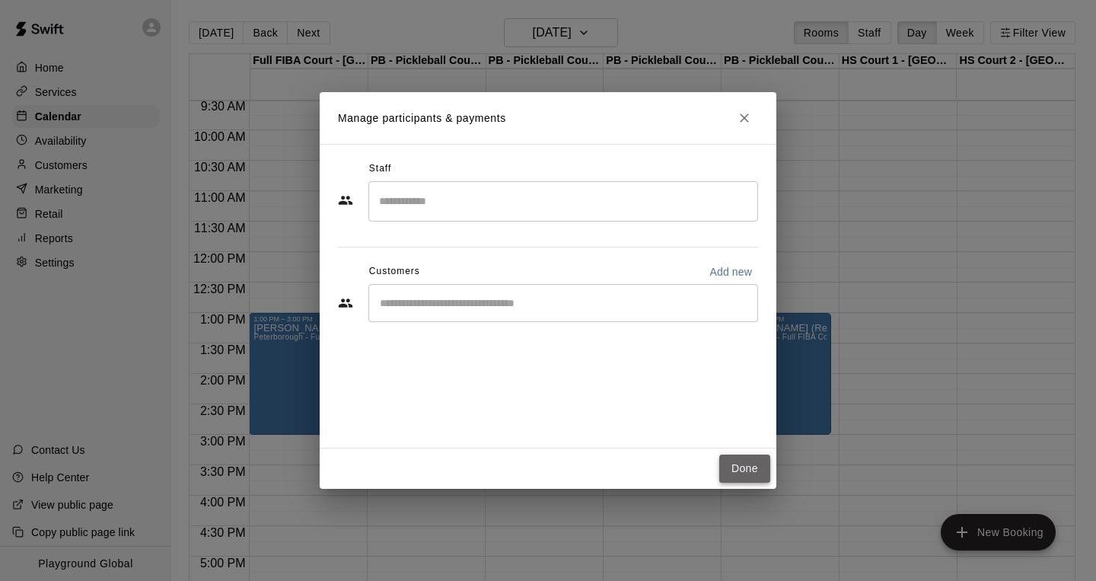
click at [750, 470] on button "Done" at bounding box center [744, 468] width 51 height 28
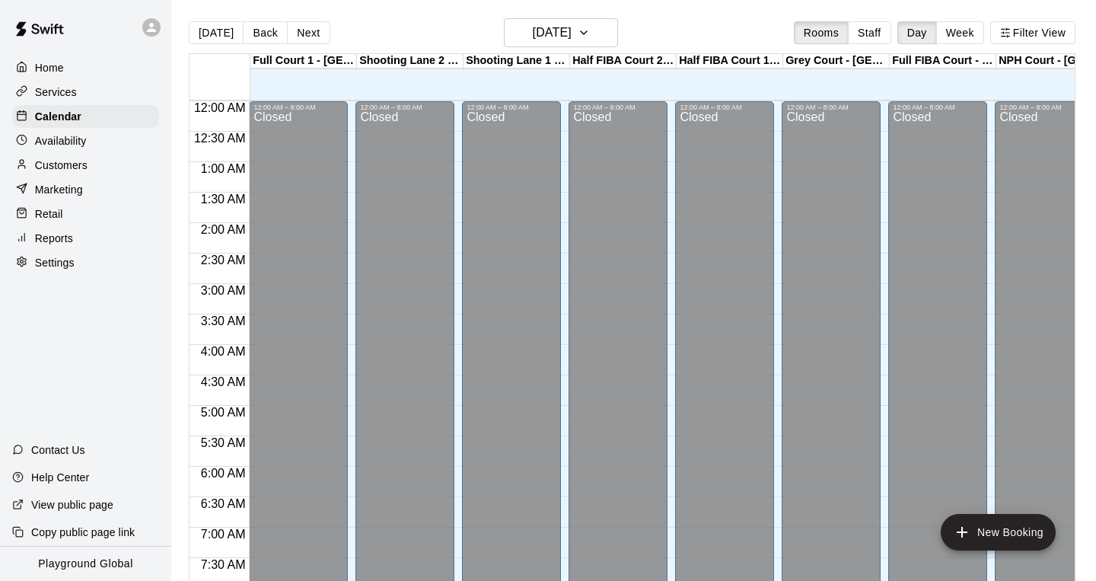
scroll to position [919, 0]
